Goal: Task Accomplishment & Management: Use online tool/utility

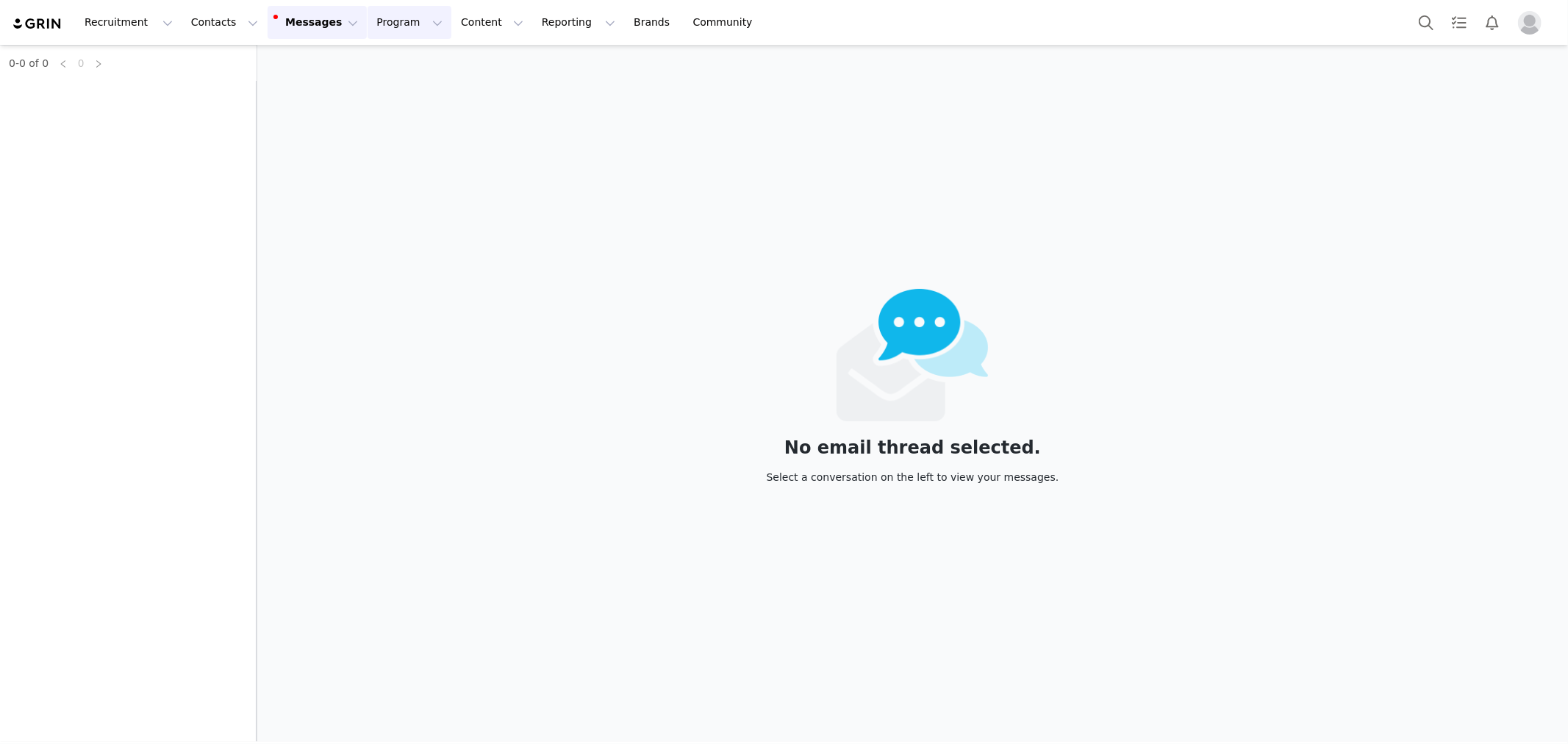
click at [368, 26] on button "Program Program" at bounding box center [410, 22] width 84 height 33
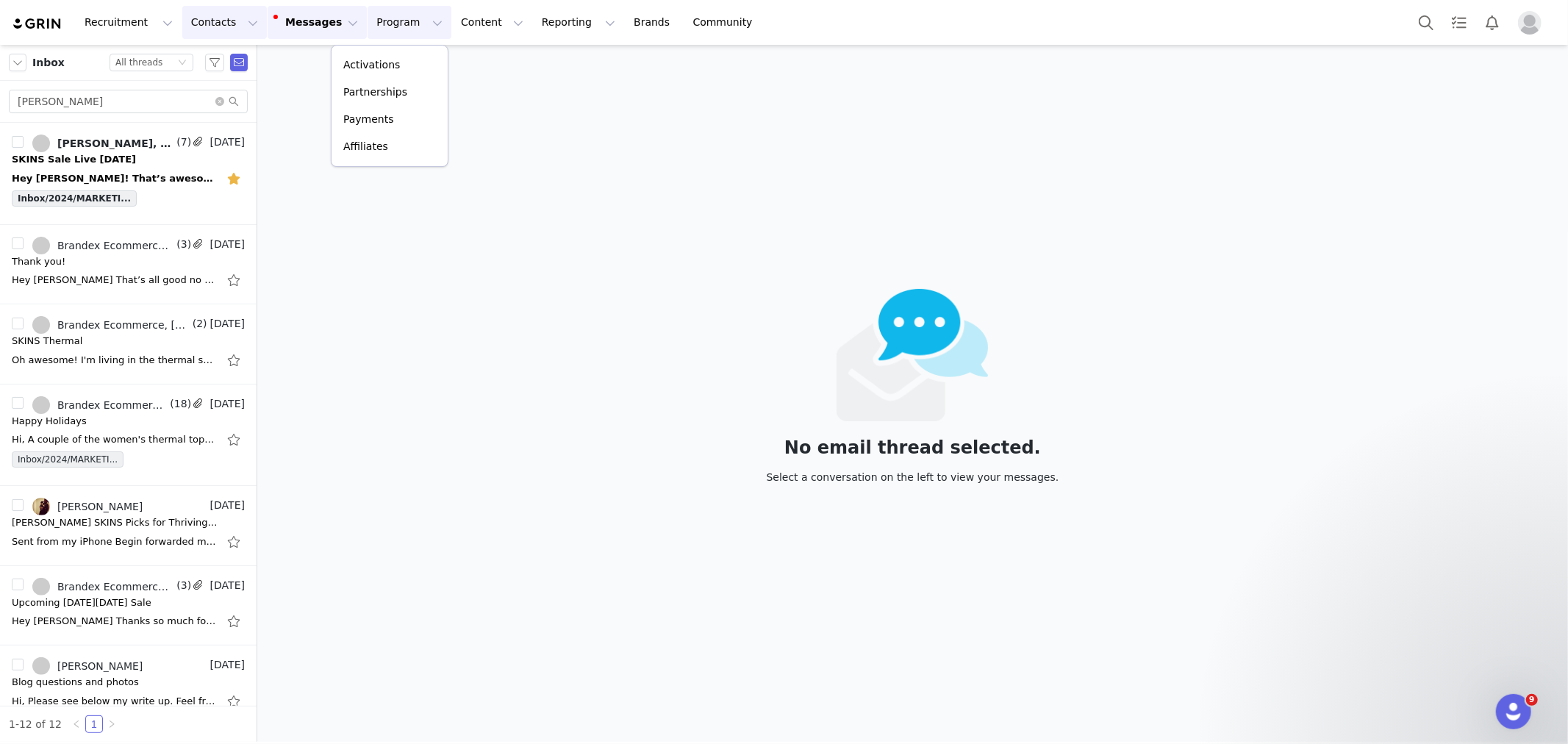
click at [223, 23] on button "Contacts Contacts" at bounding box center [225, 22] width 85 height 33
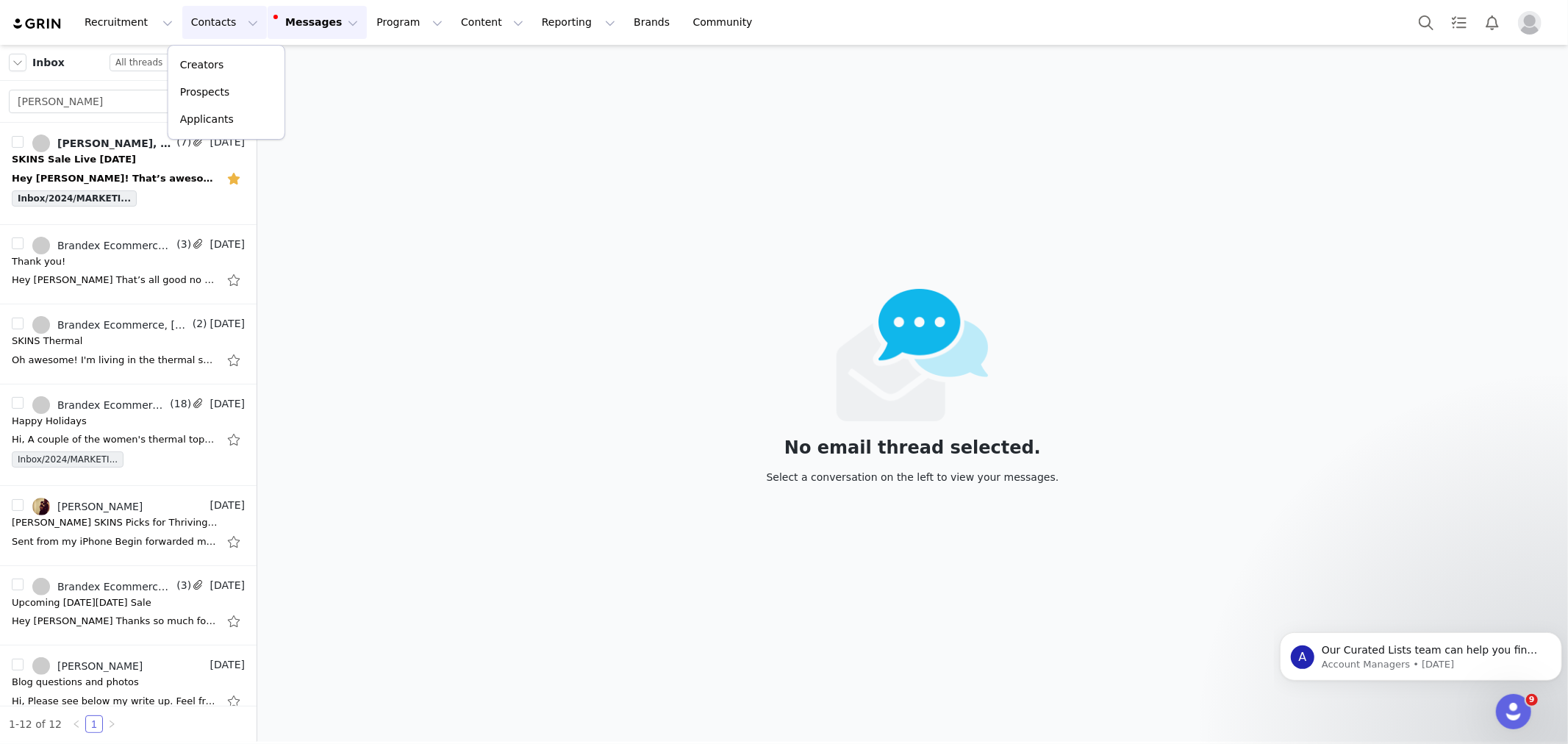
drag, startPoint x: 223, startPoint y: 25, endPoint x: 258, endPoint y: 24, distance: 35.0
click at [223, 25] on button "Contacts Contacts" at bounding box center [225, 22] width 85 height 33
click at [368, 20] on button "Program Program" at bounding box center [410, 22] width 84 height 33
click at [361, 69] on p "Activations" at bounding box center [372, 65] width 57 height 16
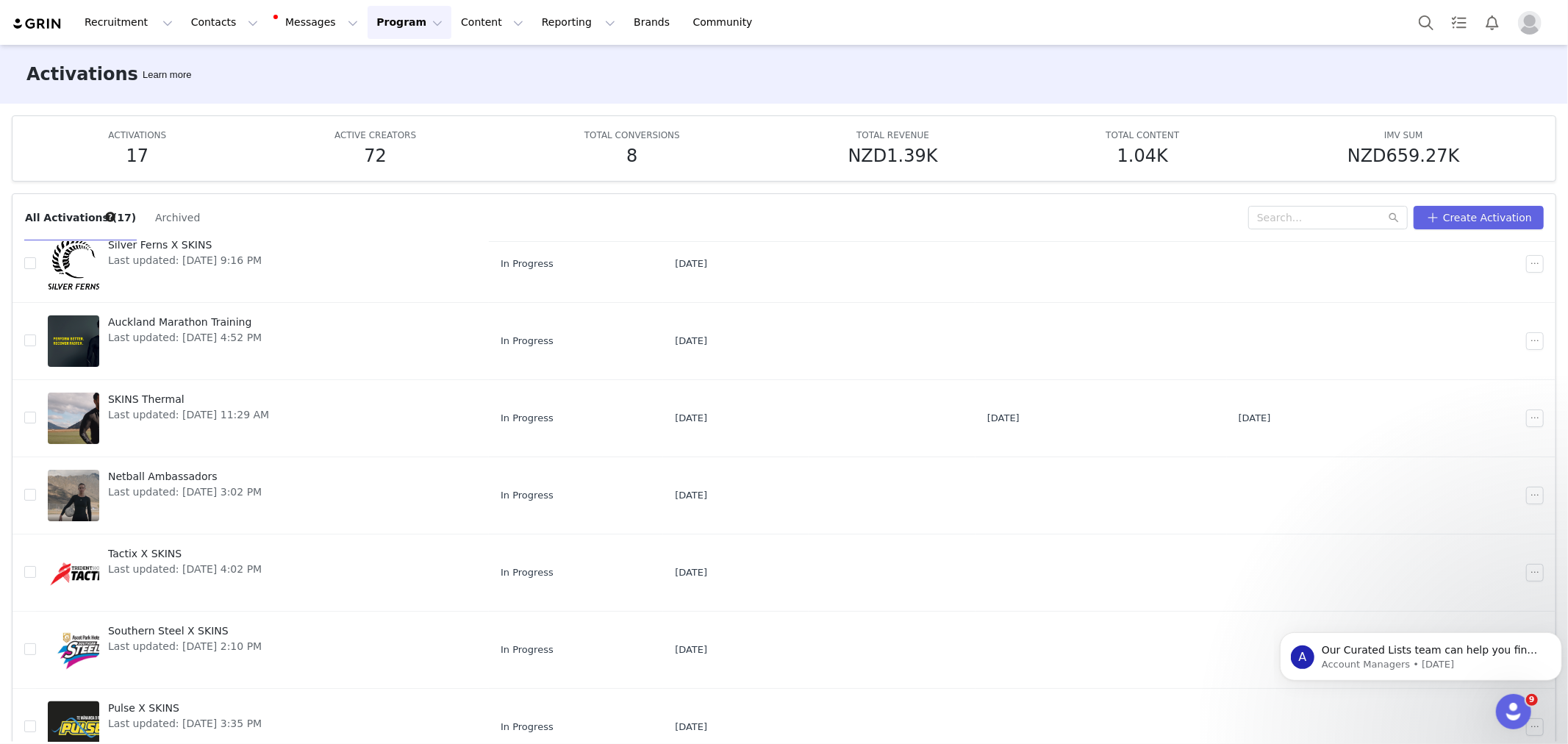
scroll to position [78, 0]
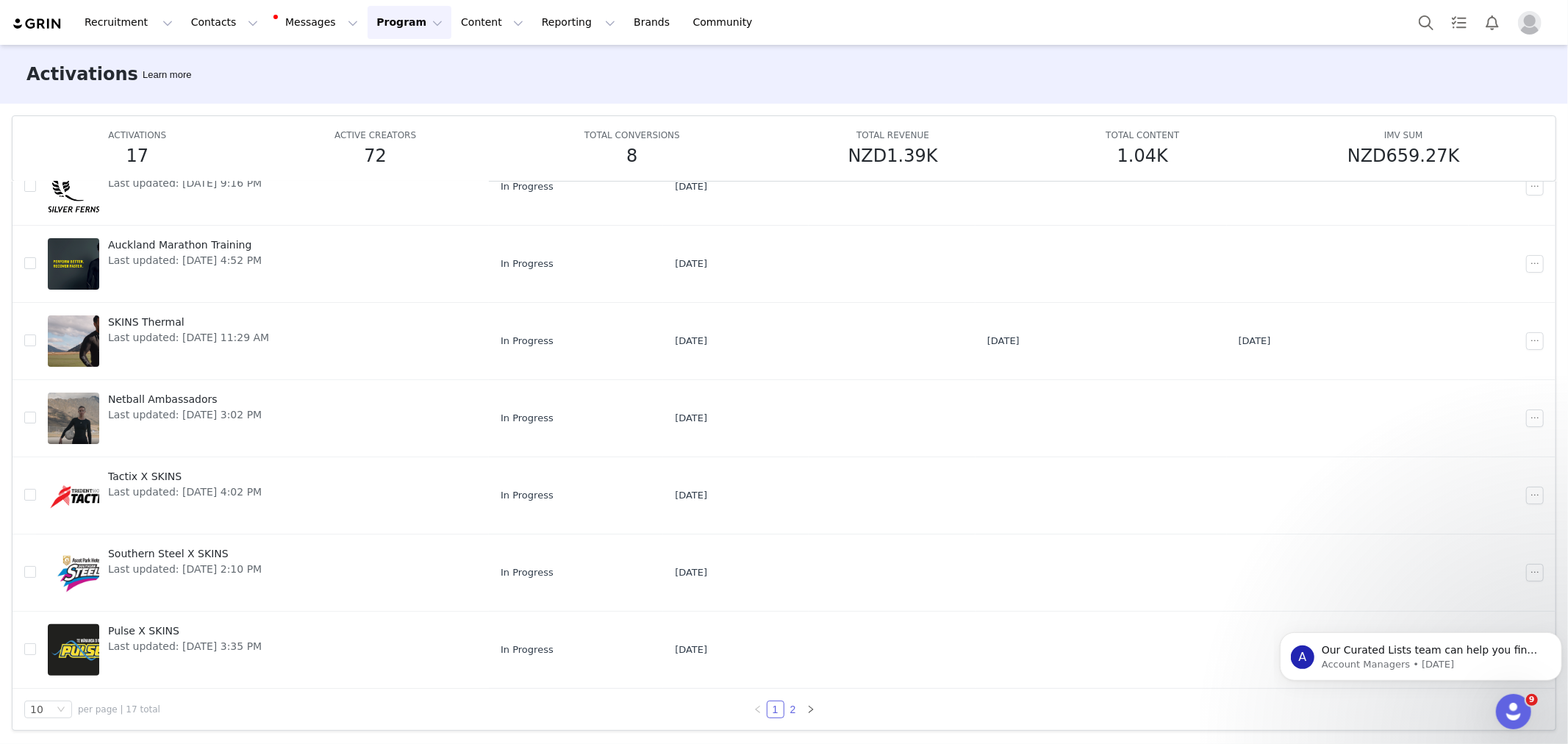
click at [793, 707] on link "2" at bounding box center [794, 709] width 16 height 16
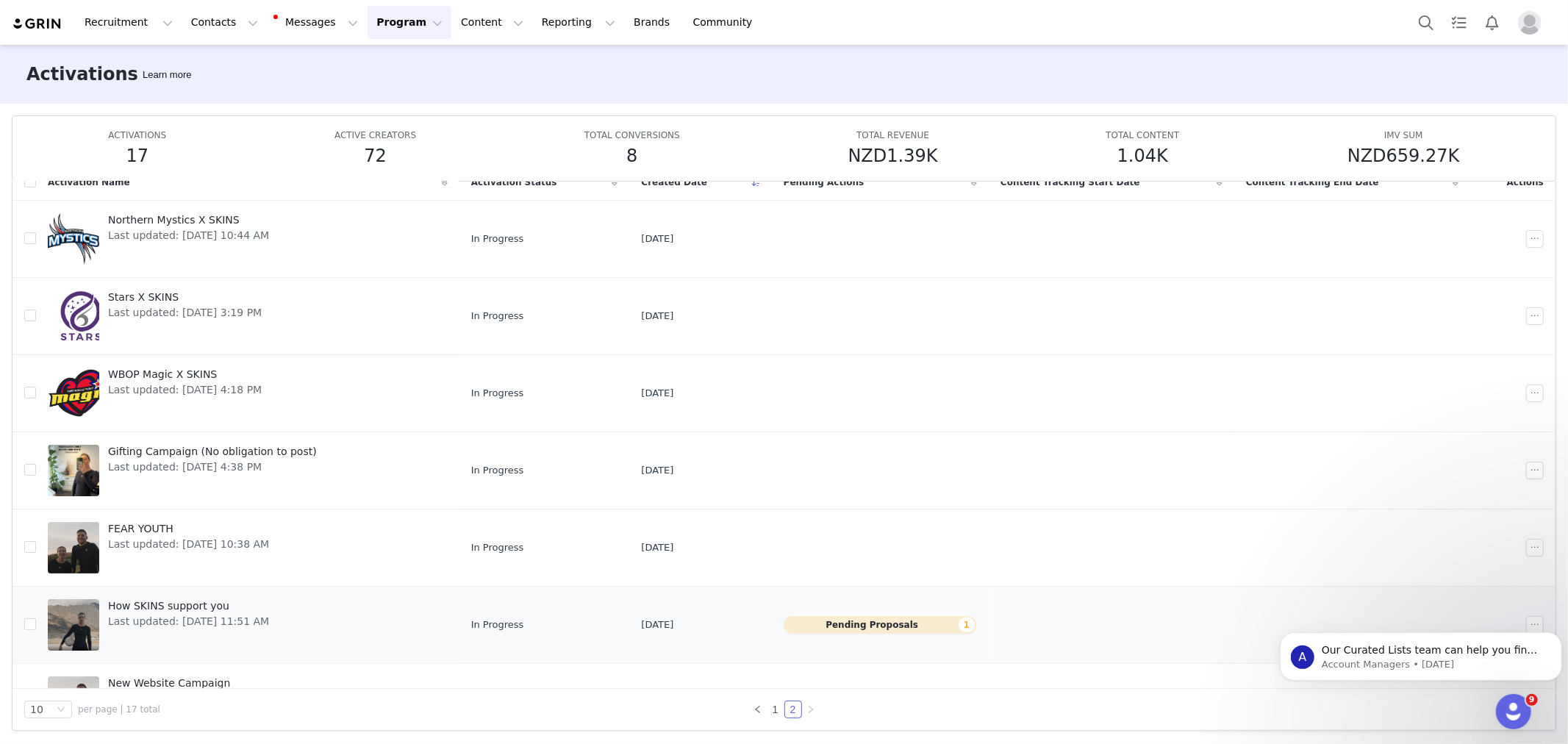
click at [251, 615] on span "Last updated: Jun 17, 2025 11:51 AM" at bounding box center [188, 621] width 161 height 16
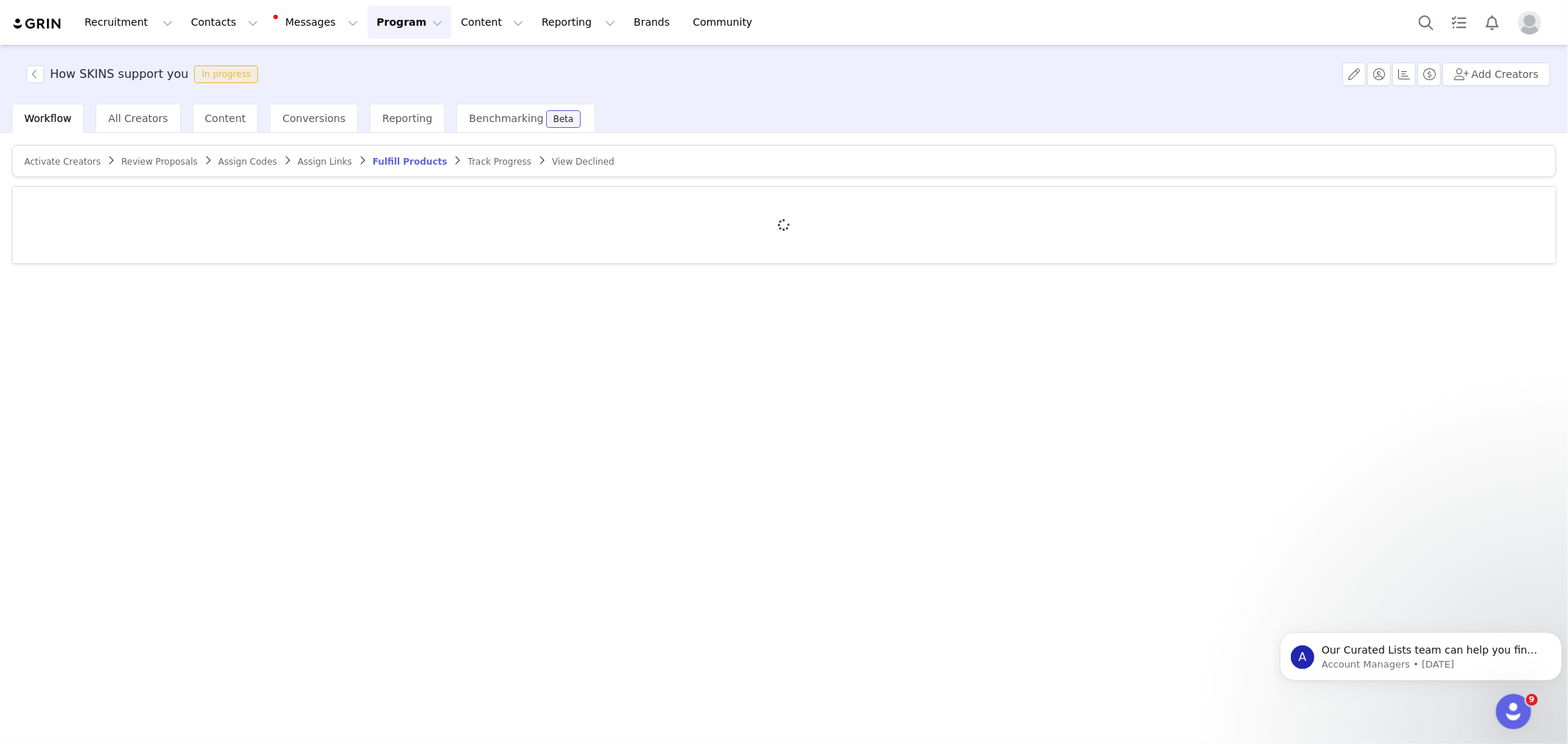
drag, startPoint x: 133, startPoint y: 129, endPoint x: 159, endPoint y: 134, distance: 26.5
click at [133, 128] on div "All Creators" at bounding box center [138, 119] width 85 height 29
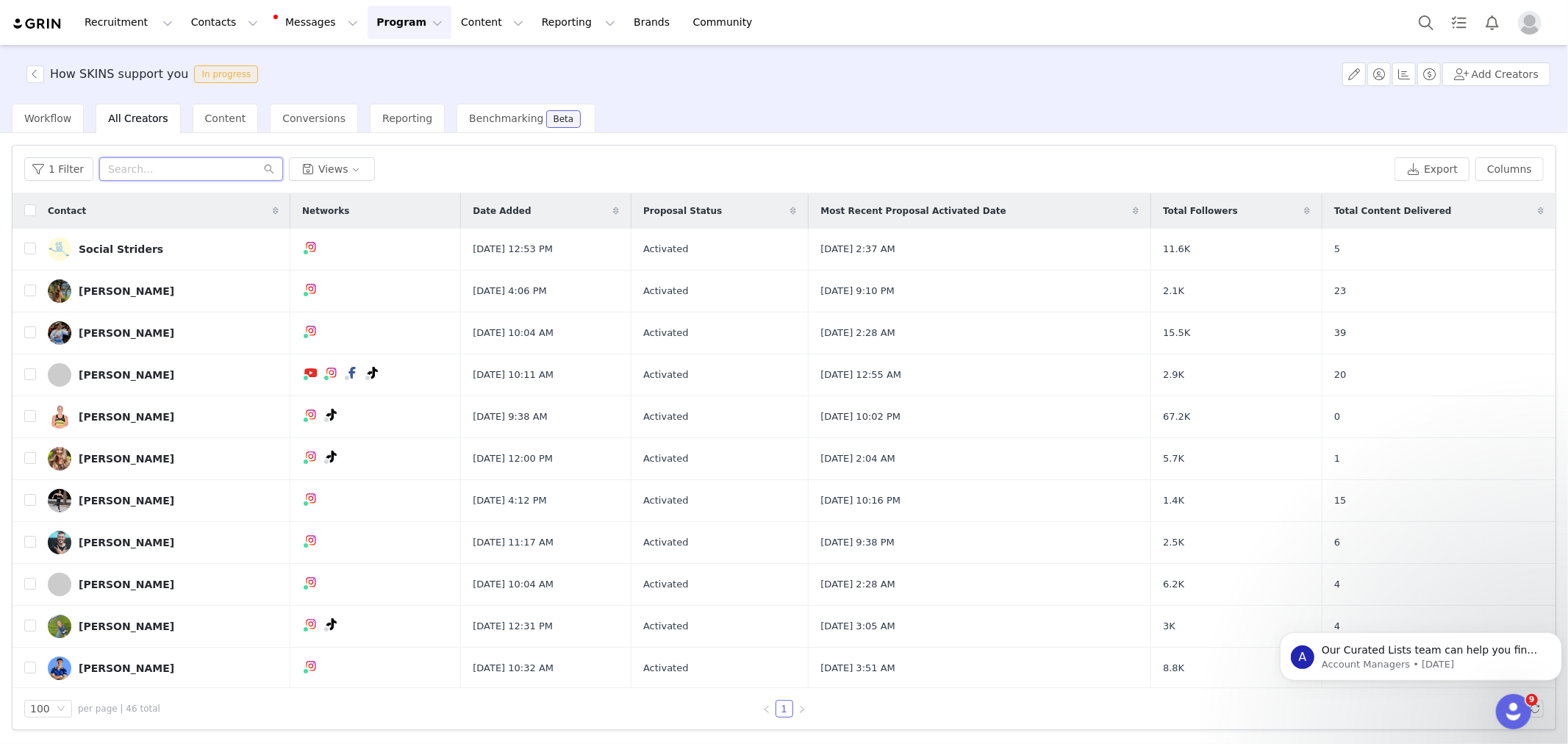
click at [150, 167] on input "text" at bounding box center [191, 169] width 184 height 24
type input "daniel"
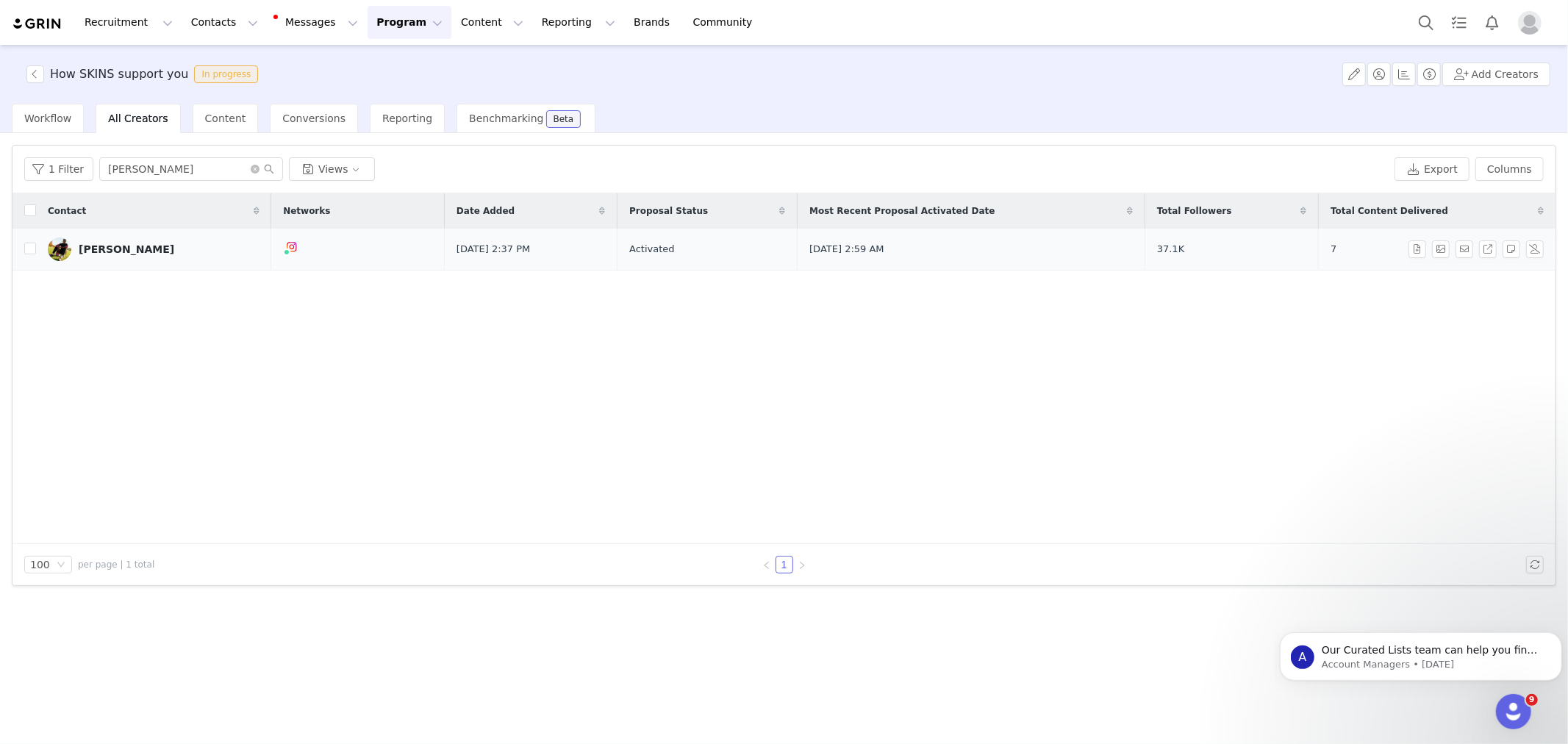
click at [115, 250] on div "[PERSON_NAME]" at bounding box center [126, 249] width 96 height 12
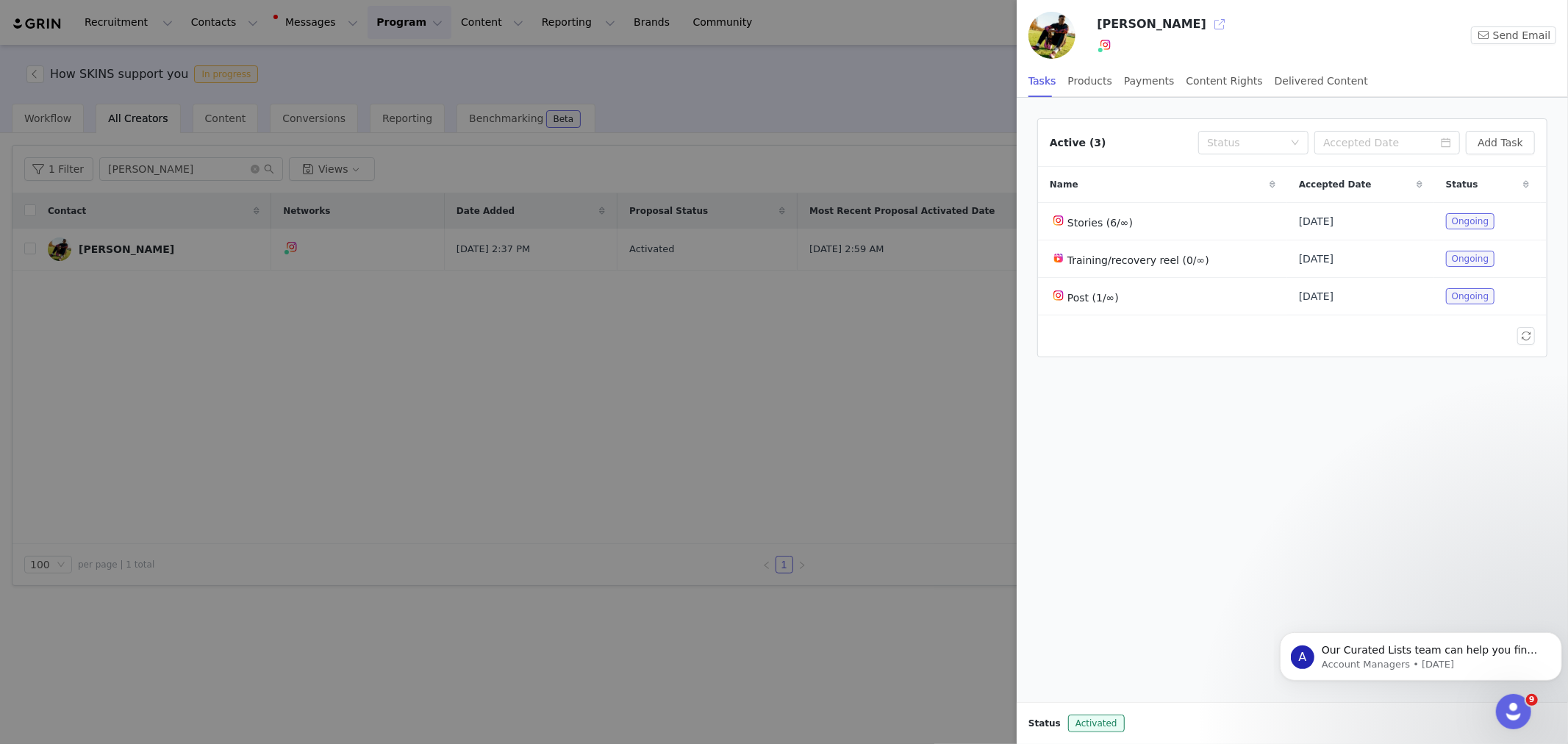
click at [1208, 24] on button "button" at bounding box center [1220, 25] width 24 height 24
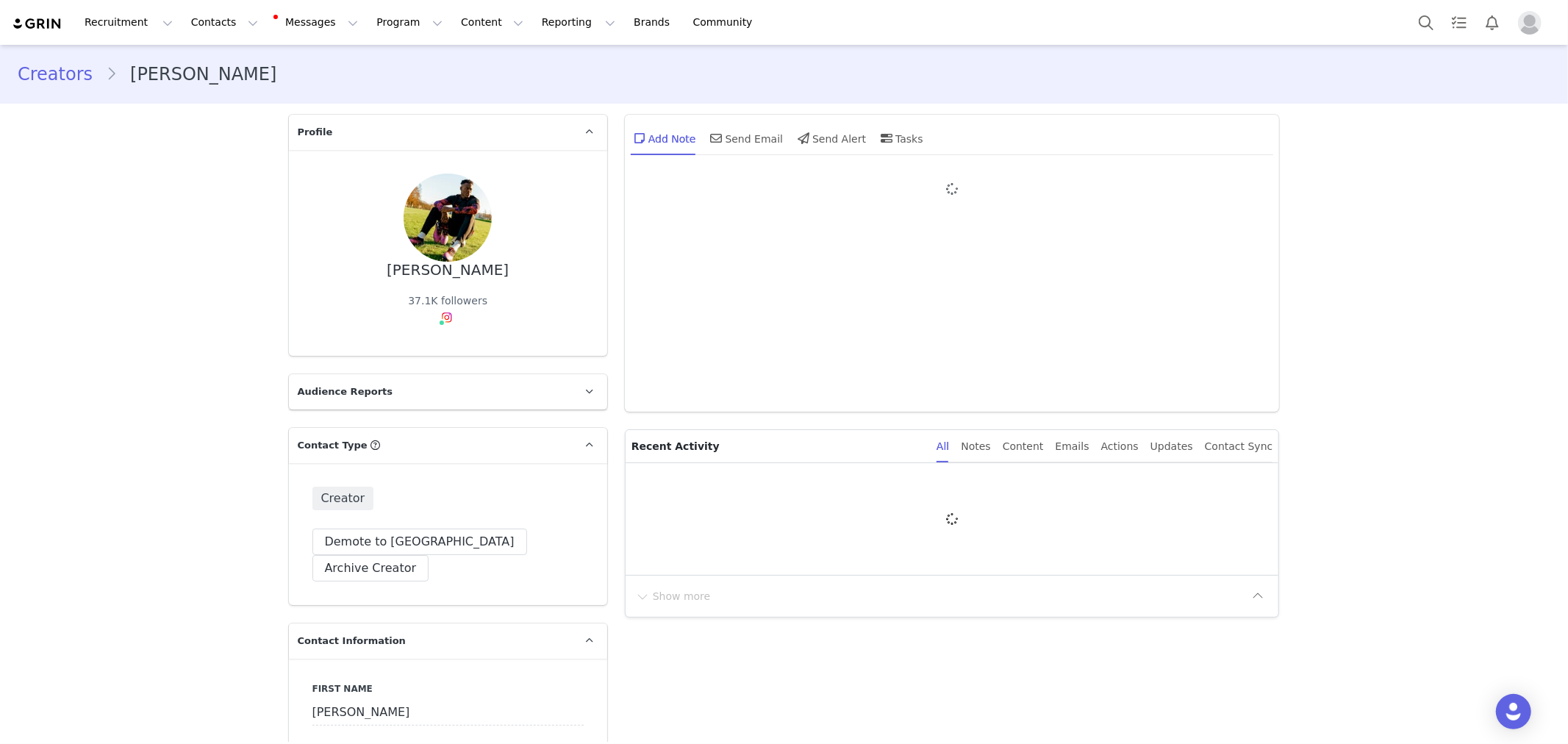
type input "+1 ([GEOGRAPHIC_DATA])"
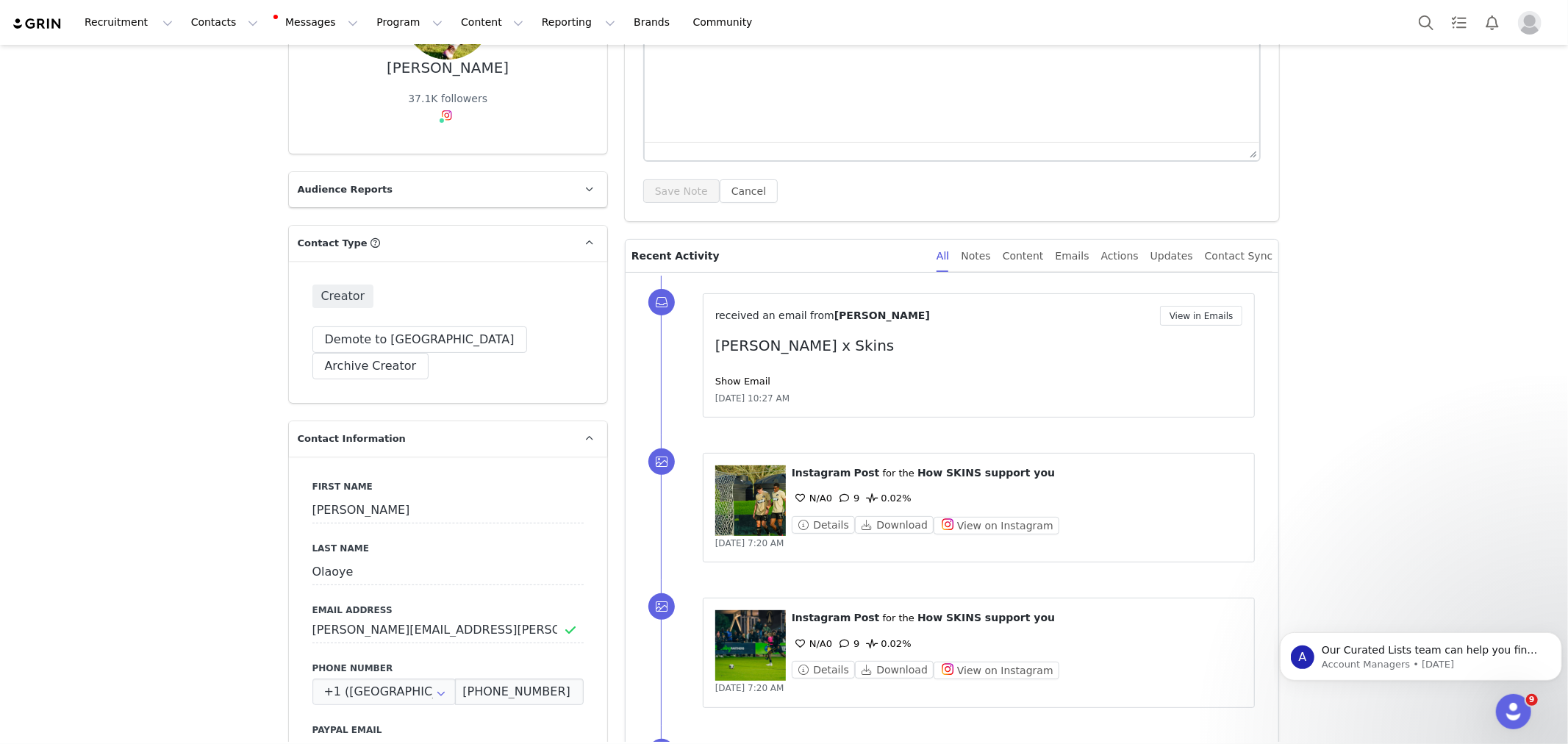
scroll to position [81, 0]
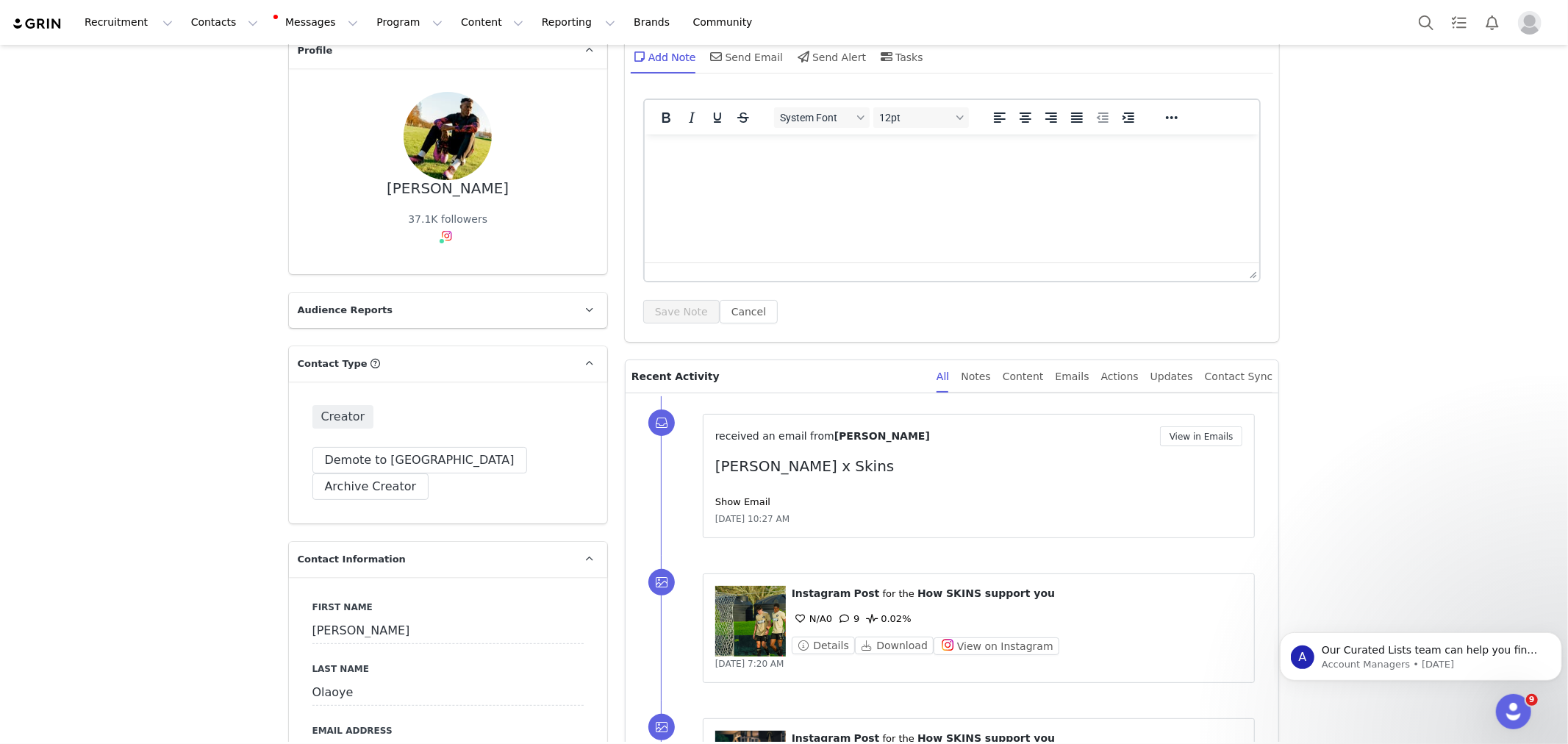
drag, startPoint x: 749, startPoint y: 616, endPoint x: 763, endPoint y: 614, distance: 14.1
click at [749, 616] on figure at bounding box center [750, 621] width 70 height 70
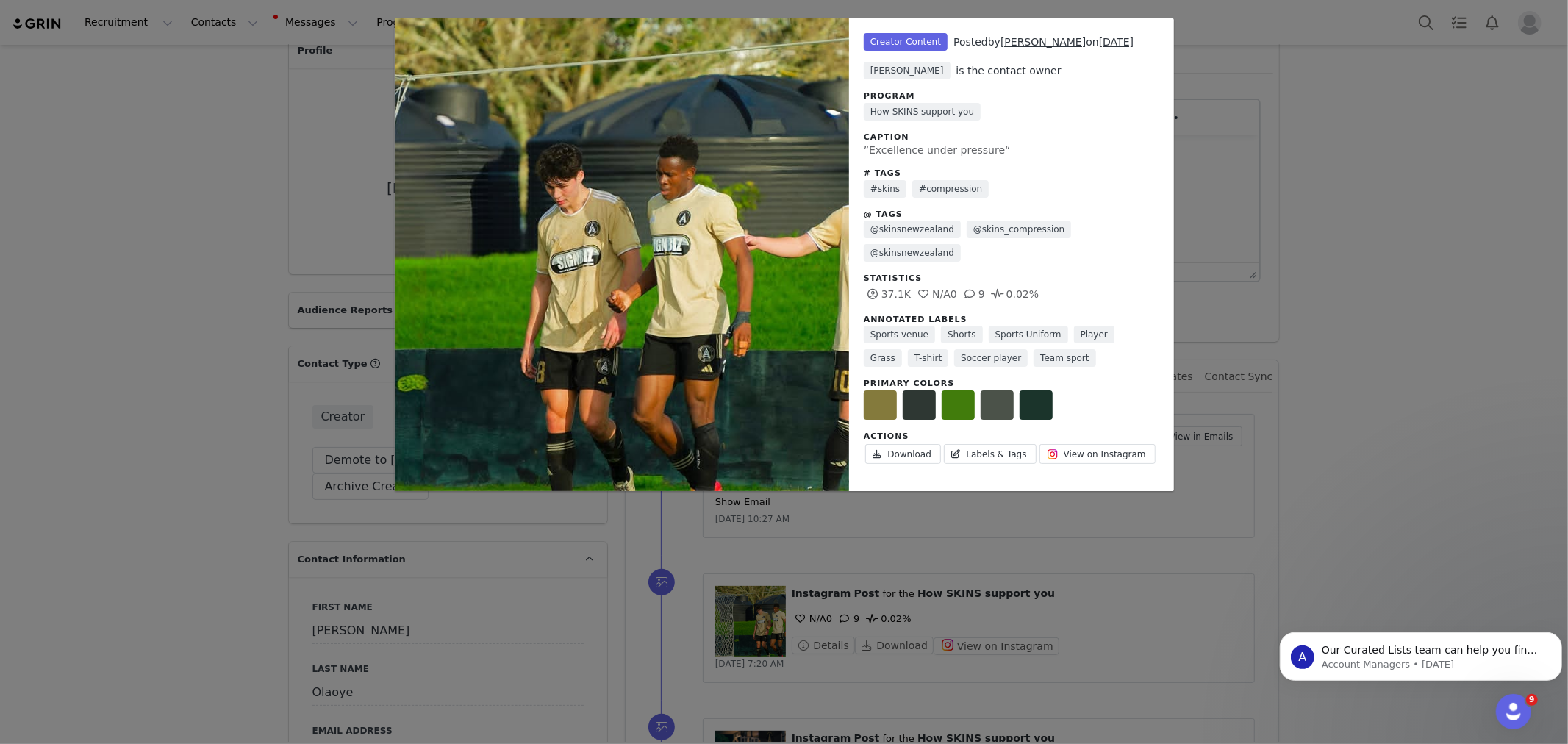
click at [1402, 157] on div "Unlabeled Creator Content Posted by [PERSON_NAME] on [DATE] [PERSON_NAME] is th…" at bounding box center [784, 372] width 1568 height 744
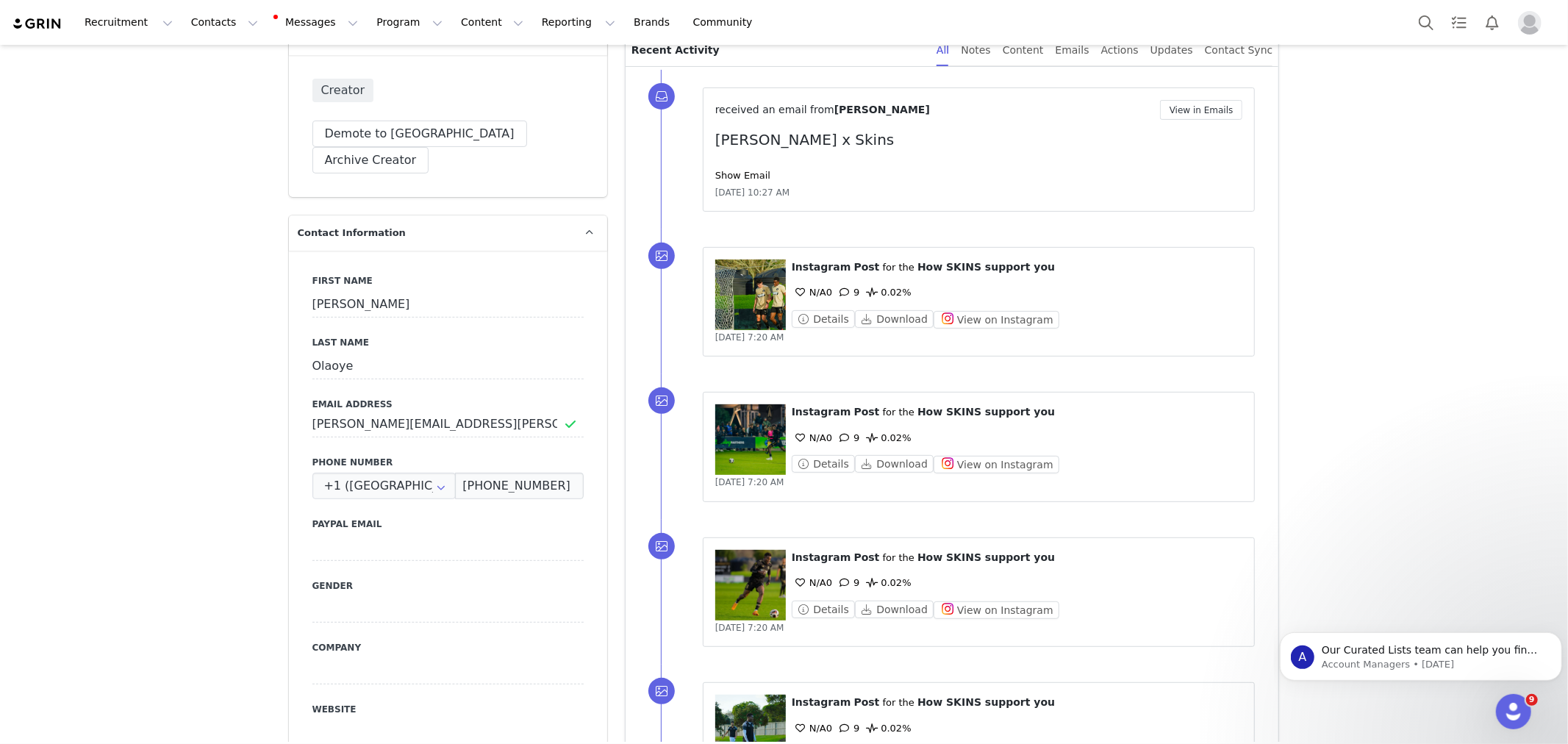
scroll to position [0, 0]
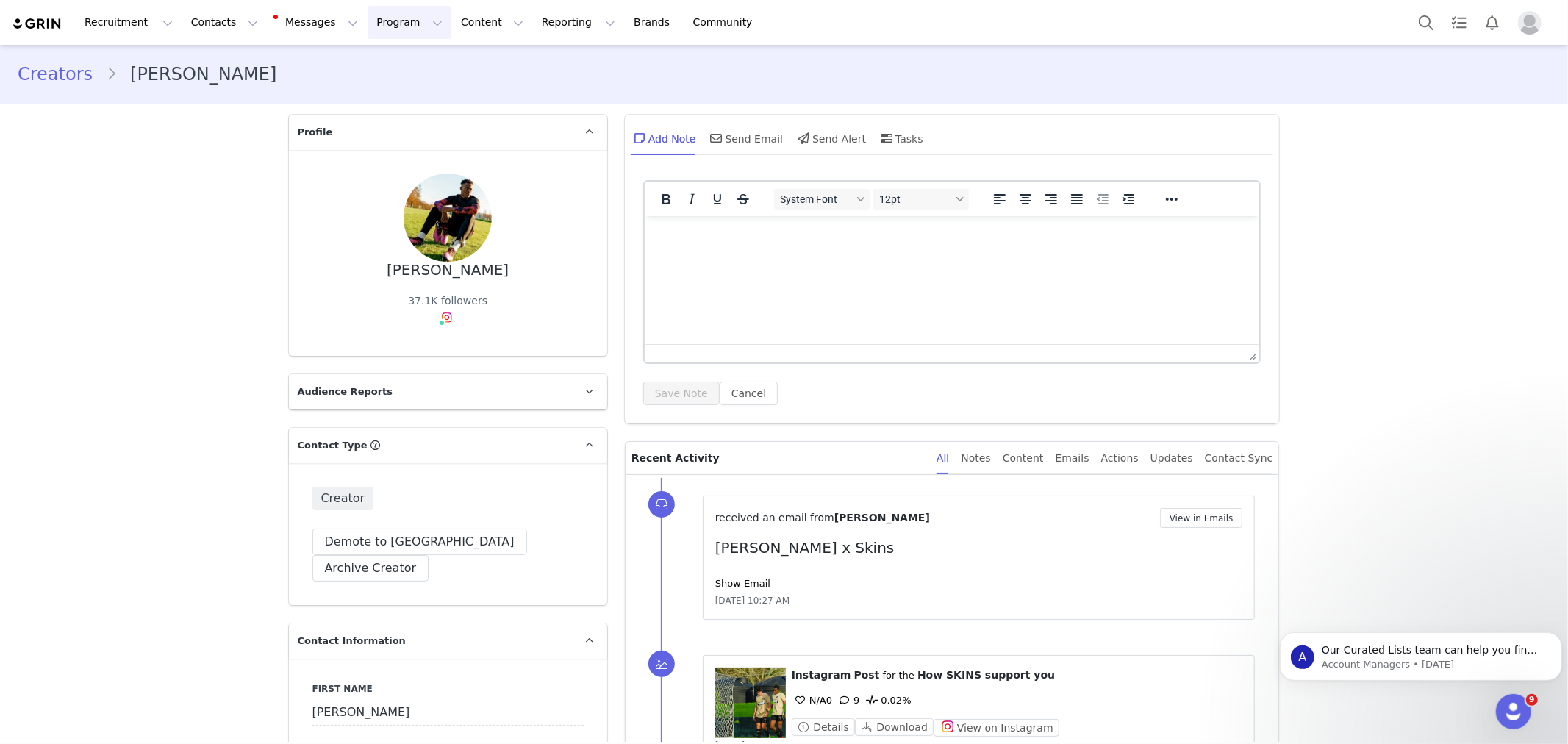
click at [368, 32] on button "Program Program" at bounding box center [410, 22] width 84 height 33
click at [409, 66] on div "Activations" at bounding box center [390, 65] width 99 height 16
